Goal: Task Accomplishment & Management: Manage account settings

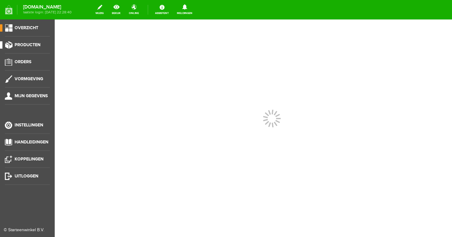
click at [34, 45] on span "Producten" at bounding box center [28, 44] width 26 height 5
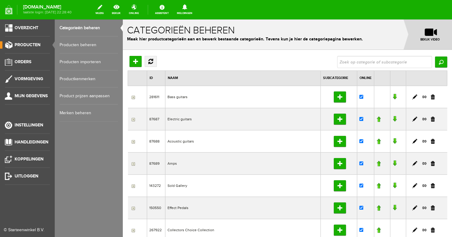
click at [78, 49] on link "Producten beheren" at bounding box center [89, 44] width 58 height 17
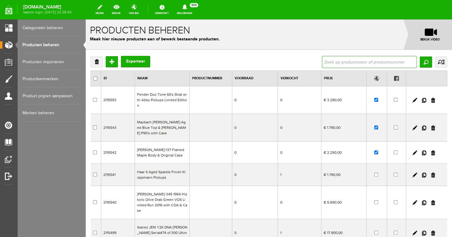
click at [339, 68] on input "text" at bounding box center [369, 62] width 95 height 12
type input "1"
click at [377, 151] on input "checkbox" at bounding box center [376, 153] width 4 height 4
checkbox input "false"
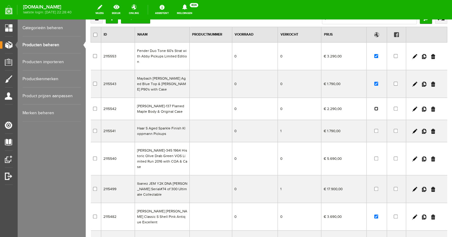
scroll to position [46, 0]
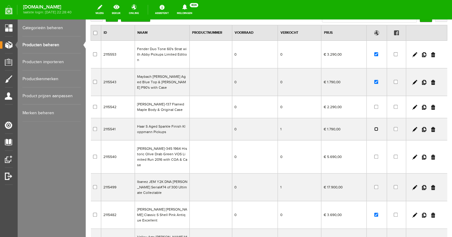
click at [374, 127] on input "checkbox" at bounding box center [376, 129] width 4 height 4
checkbox input "true"
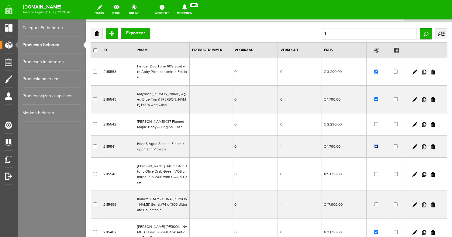
scroll to position [0, 0]
